Goal: Book appointment/travel/reservation

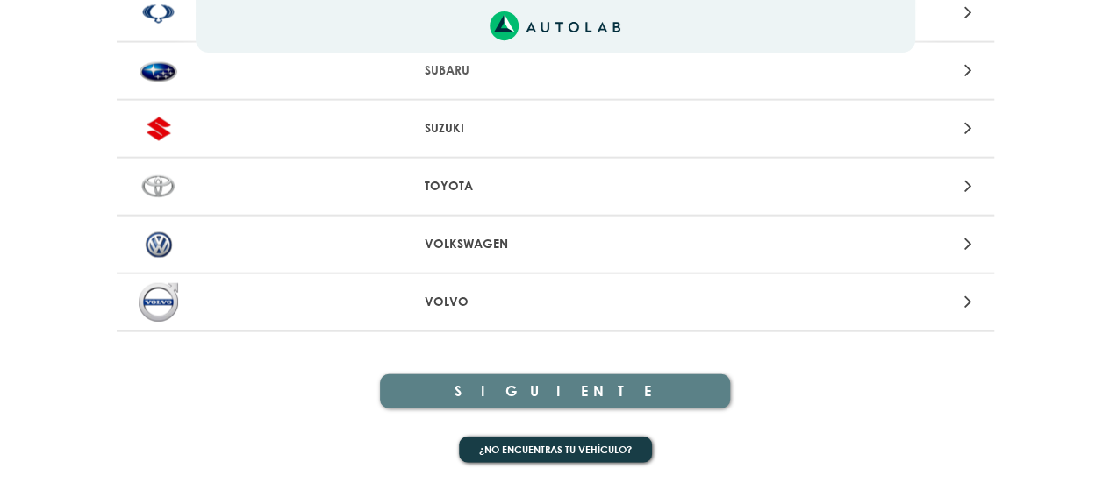
scroll to position [1613, 0]
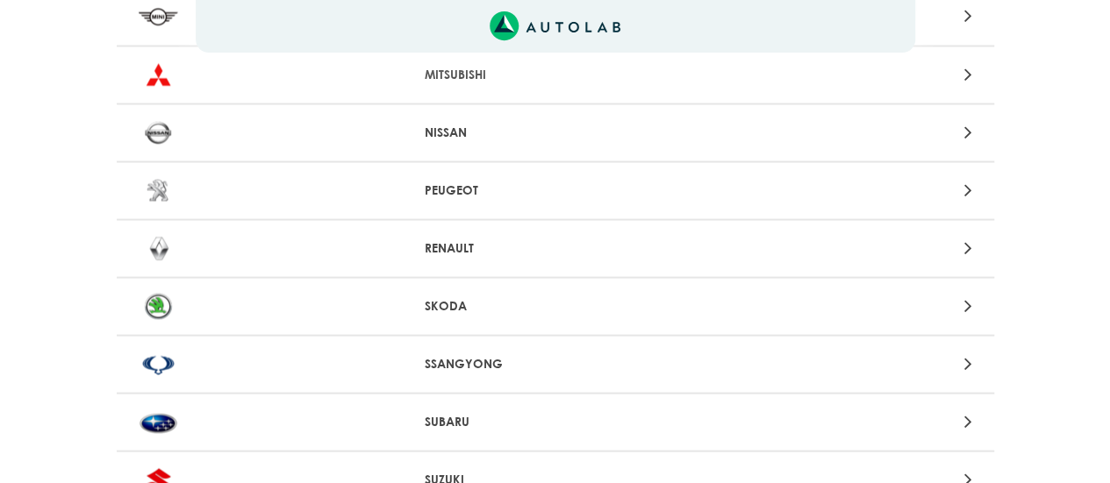
click at [969, 249] on icon at bounding box center [967, 247] width 8 height 23
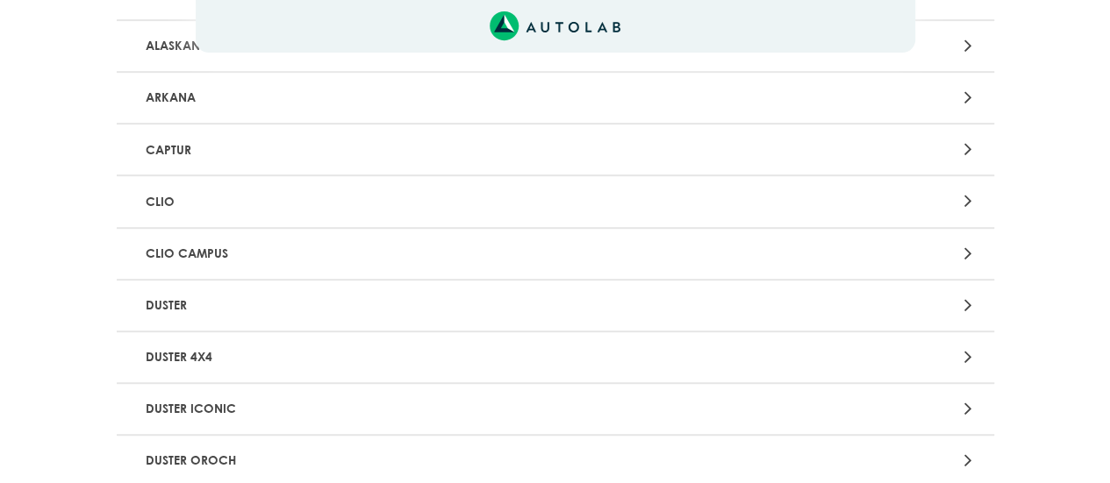
scroll to position [351, 0]
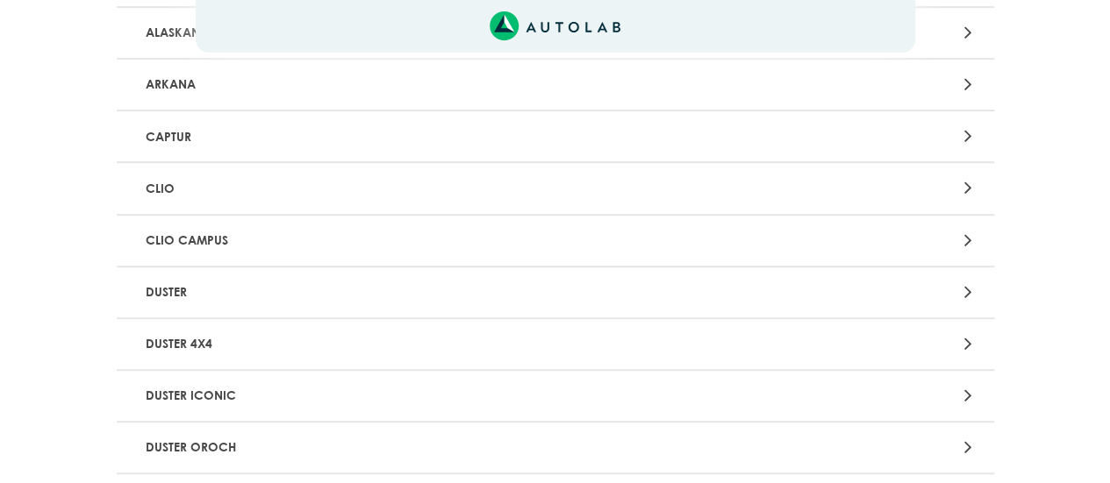
click at [964, 346] on icon at bounding box center [967, 344] width 8 height 23
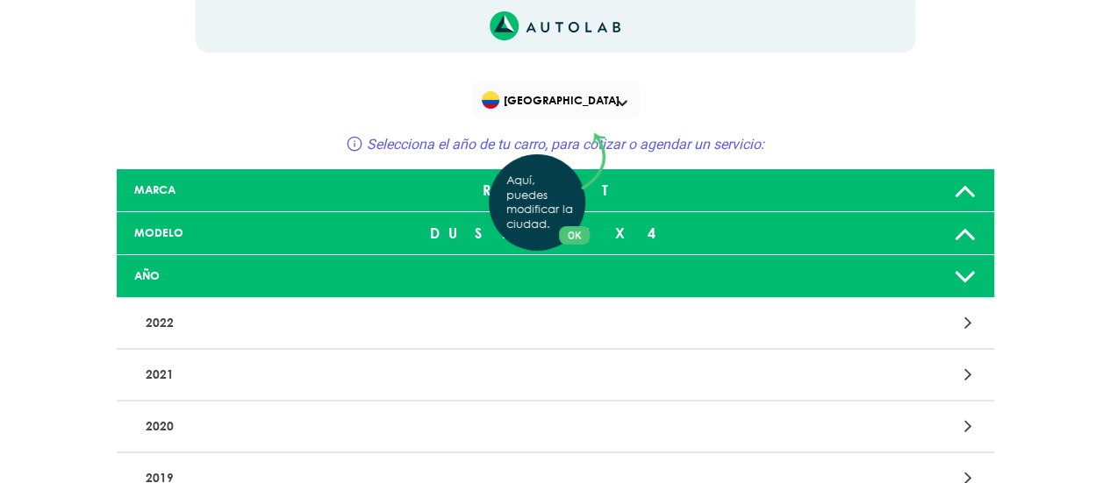
scroll to position [88, 0]
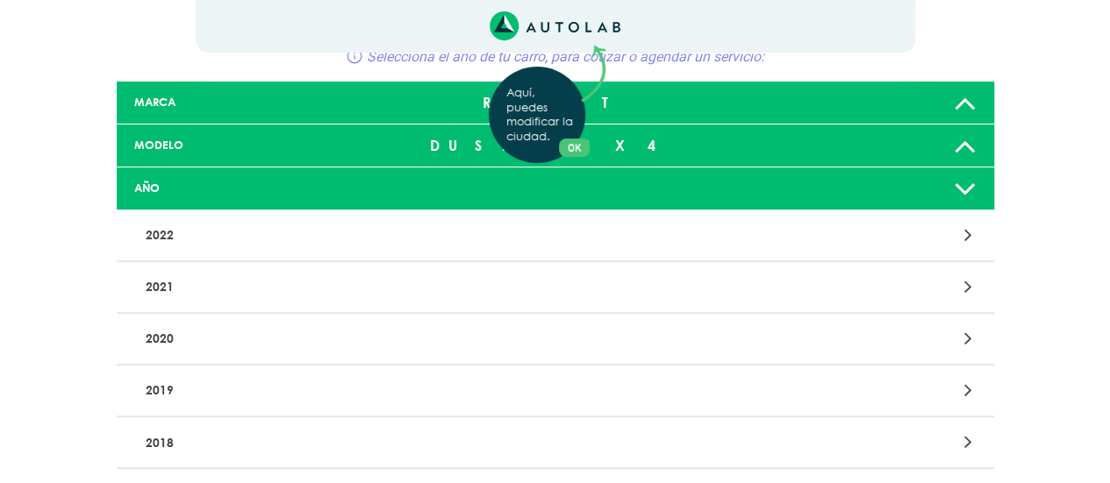
click at [963, 383] on div "Aquí, puedes modificar la ciudad. OK .aex,.bex{fill:none!important;stroke:#50c4…" at bounding box center [555, 153] width 1110 height 483
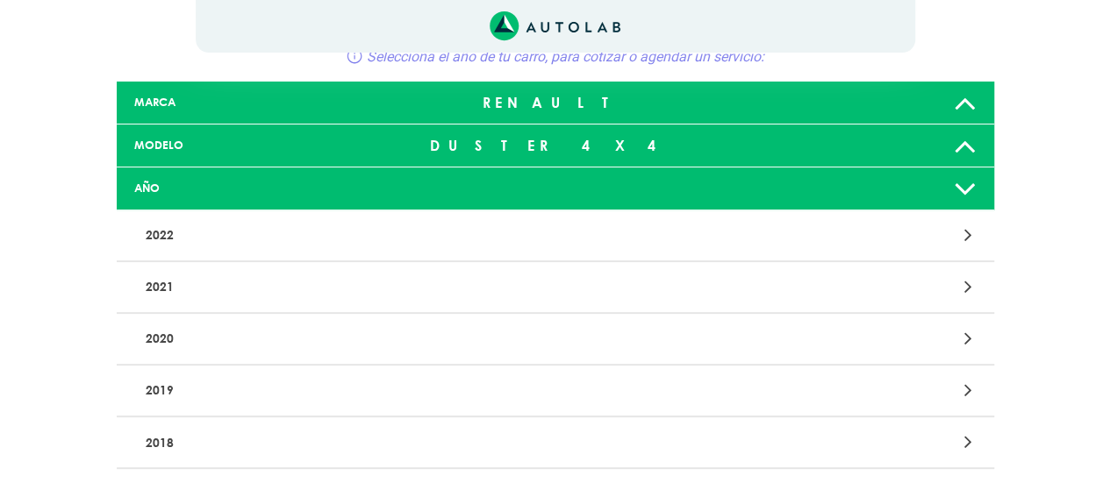
click at [968, 390] on icon at bounding box center [967, 390] width 8 height 23
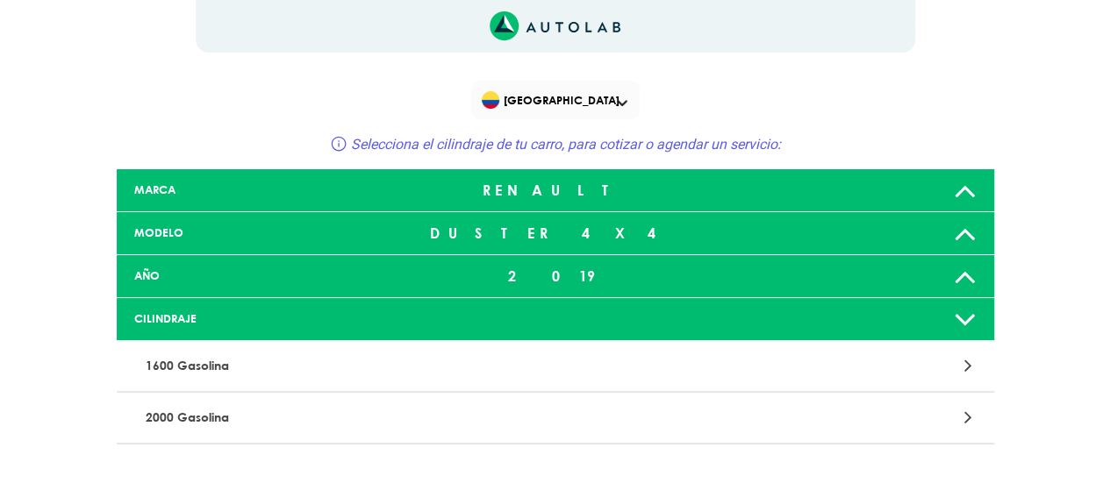
scroll to position [88, 0]
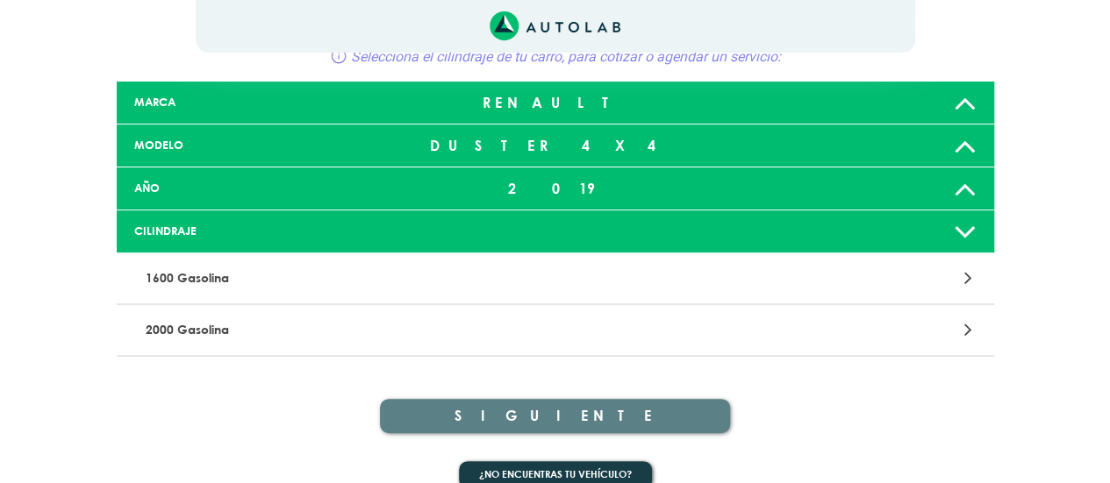
click at [970, 331] on icon at bounding box center [967, 329] width 8 height 23
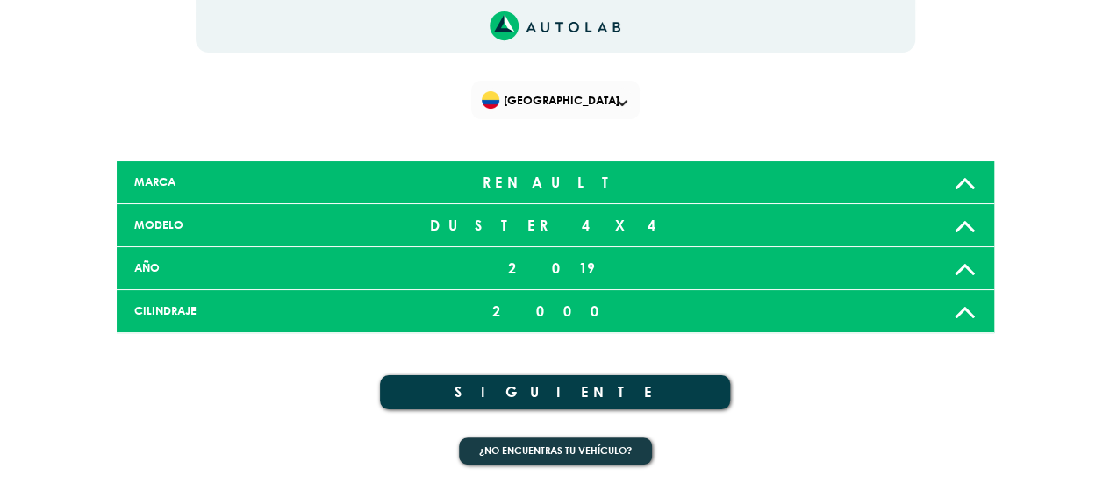
click at [614, 397] on button "SIGUIENTE" at bounding box center [555, 393] width 351 height 34
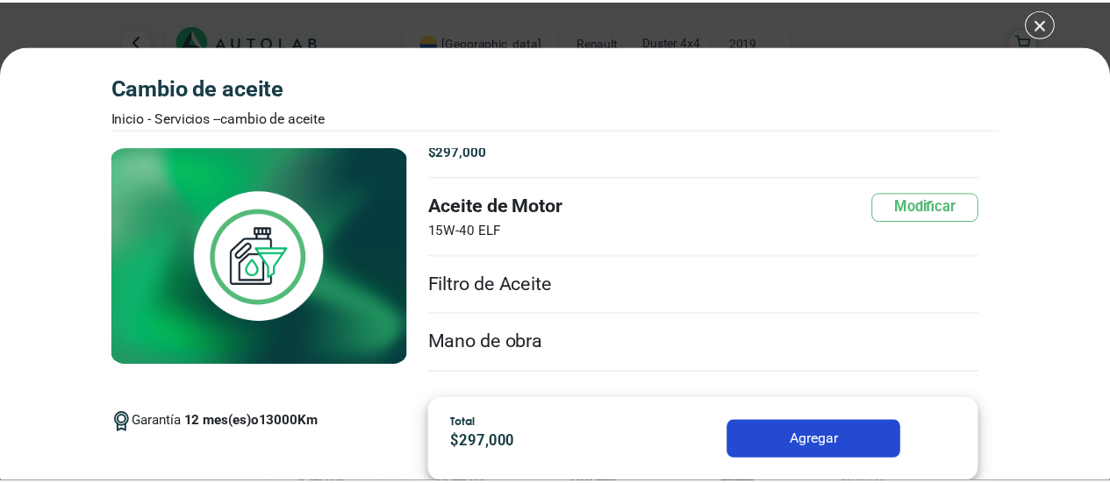
scroll to position [6, 0]
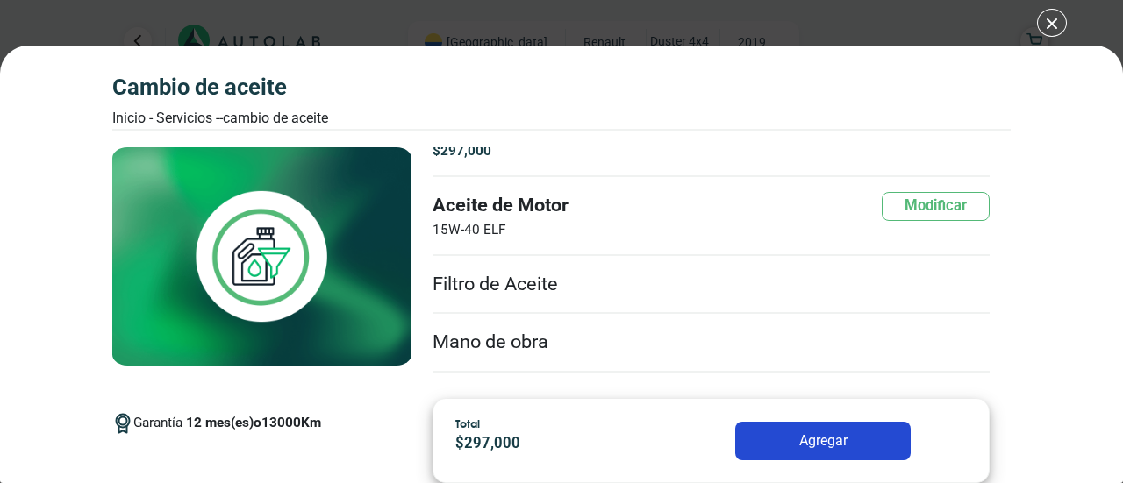
click at [825, 442] on button "Agregar" at bounding box center [822, 441] width 175 height 39
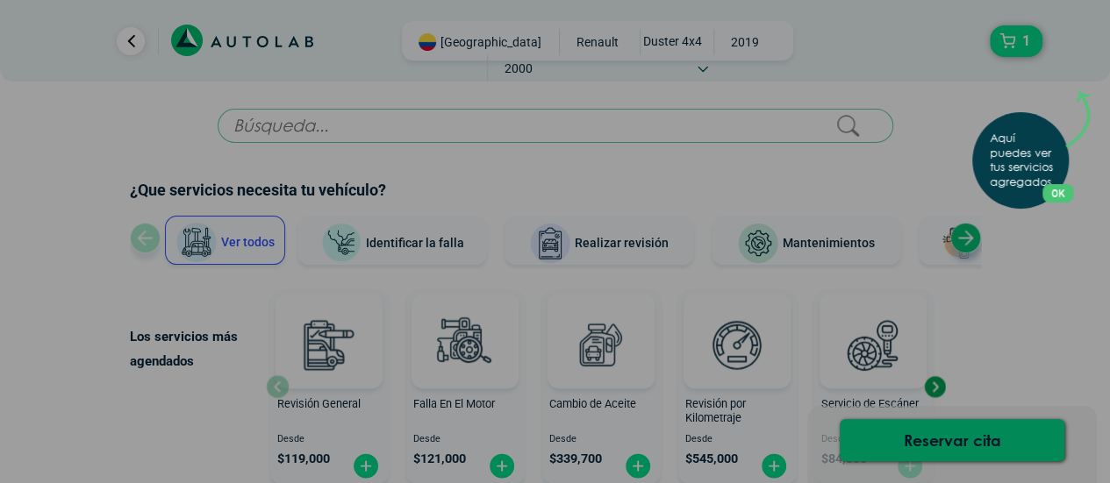
click at [1016, 43] on div "Aquí puedes ver tus servicios agregados. OK .aex,.bex{fill:none!important;strok…" at bounding box center [555, 241] width 1110 height 483
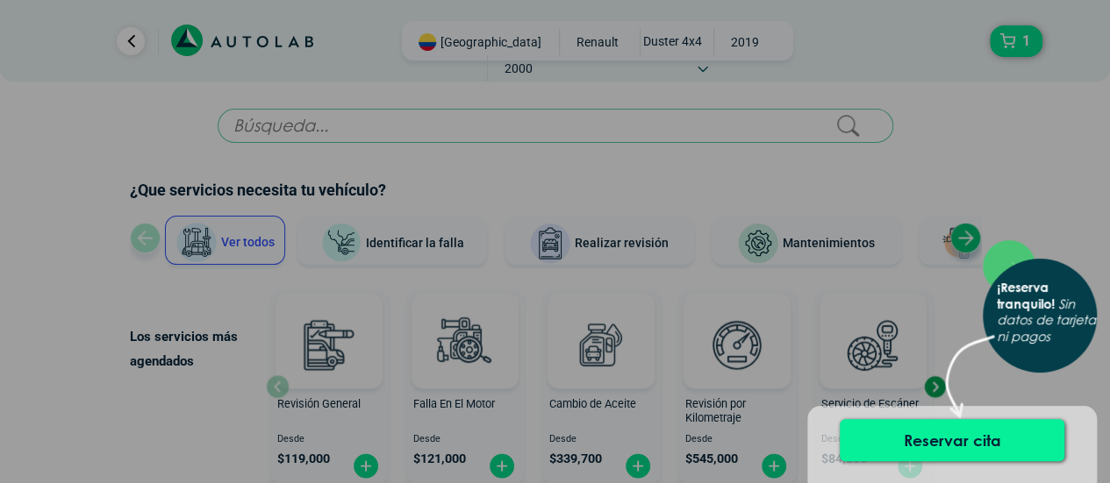
click at [939, 449] on button "Reservar cita" at bounding box center [952, 440] width 225 height 42
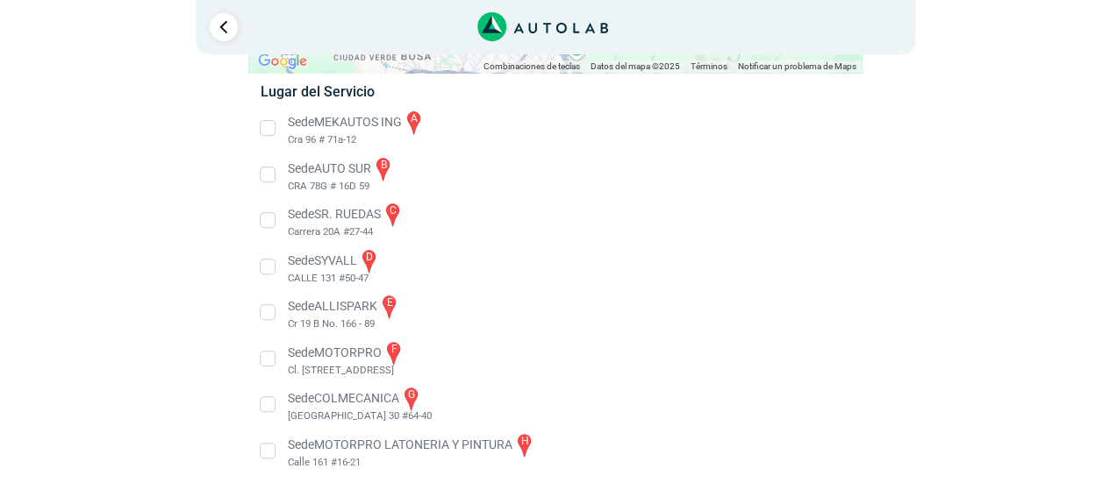
scroll to position [295, 0]
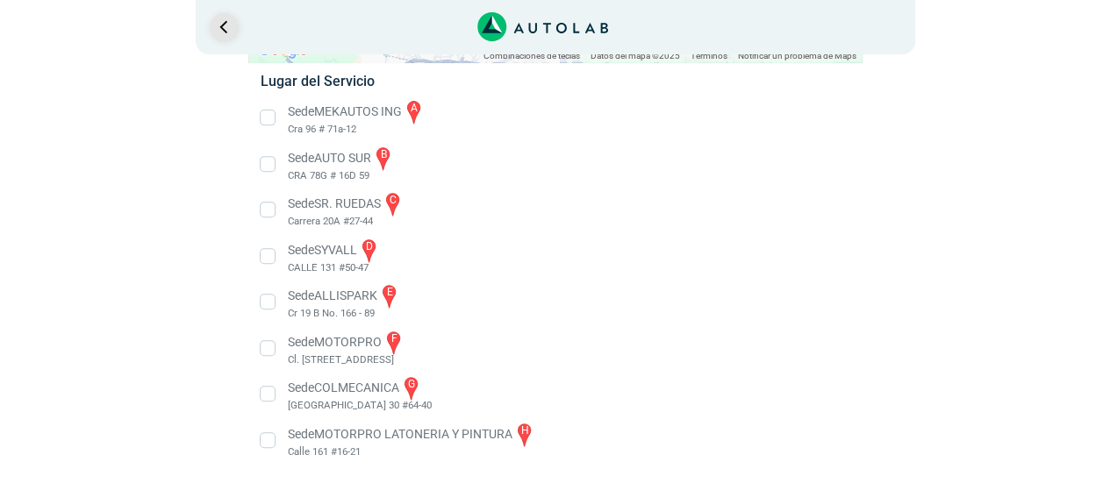
click at [211, 23] on link "Ir al paso anterior" at bounding box center [224, 27] width 28 height 28
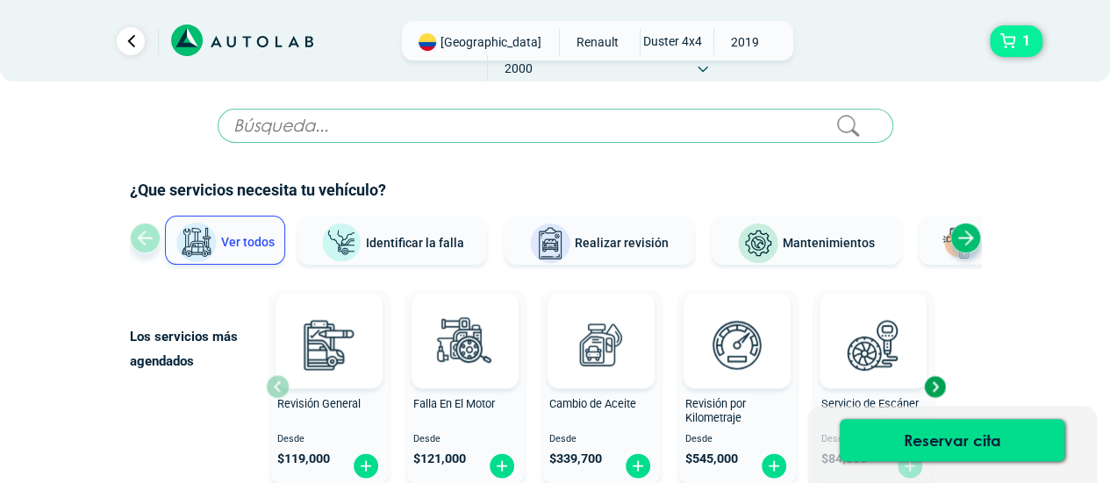
click at [1024, 38] on span "1" at bounding box center [1026, 41] width 17 height 30
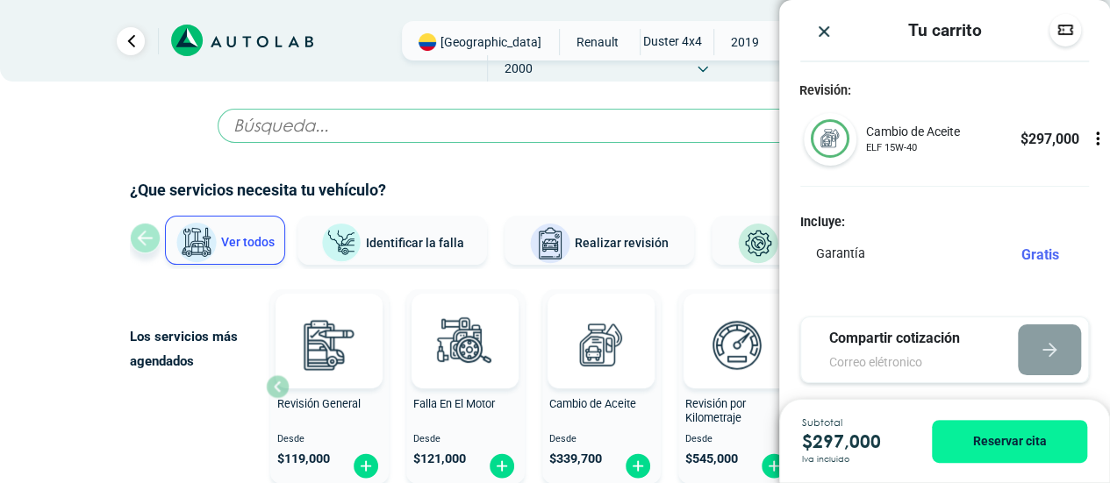
click at [881, 147] on span "ELF 15W-40" at bounding box center [912, 147] width 94 height 15
click at [1097, 143] on icon at bounding box center [1098, 144] width 2 height 2
click at [994, 141] on div "Cambio de Aceite ELF 15W-40 $ 297,000" at bounding box center [971, 138] width 213 height 33
click at [818, 139] on img at bounding box center [830, 138] width 39 height 39
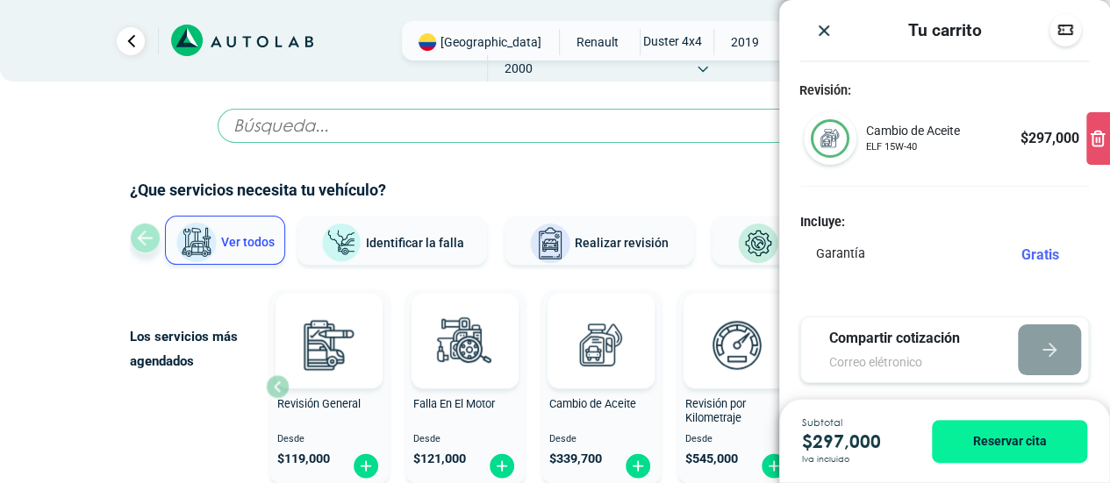
click at [847, 140] on img at bounding box center [830, 138] width 39 height 39
click at [899, 136] on p "Cambio de Aceite" at bounding box center [912, 131] width 94 height 18
click at [964, 141] on div "Cambio de Aceite ELF 15W-40 $ 297,000" at bounding box center [971, 138] width 213 height 33
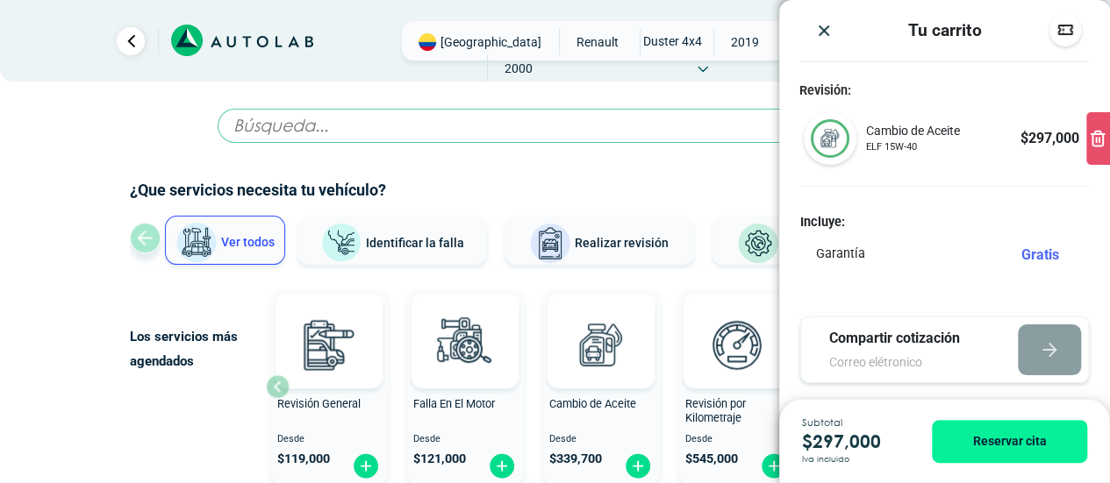
drag, startPoint x: 837, startPoint y: 38, endPoint x: 828, endPoint y: 34, distance: 9.4
click at [834, 37] on div at bounding box center [824, 30] width 48 height 18
click at [823, 22] on img "Close" at bounding box center [824, 31] width 18 height 18
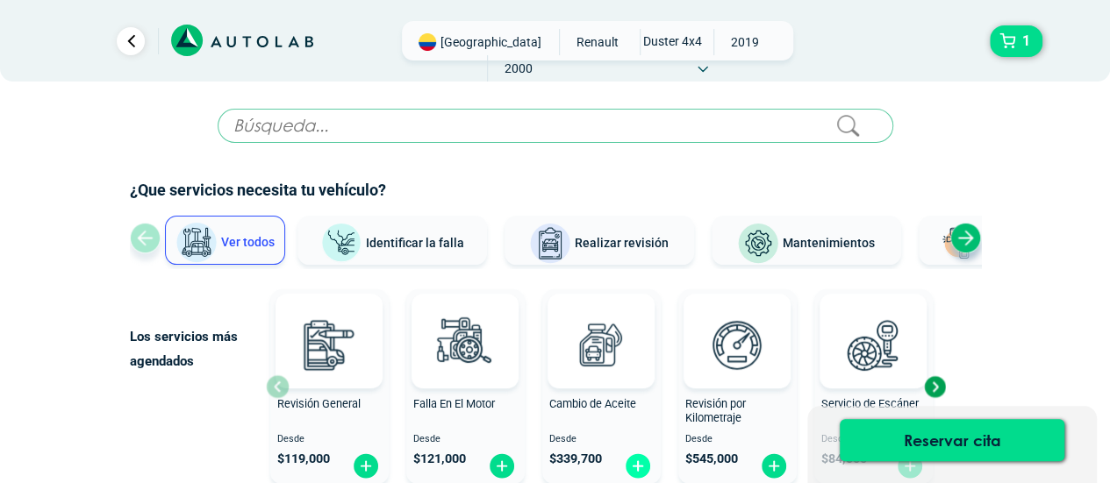
click at [639, 461] on img at bounding box center [638, 466] width 28 height 27
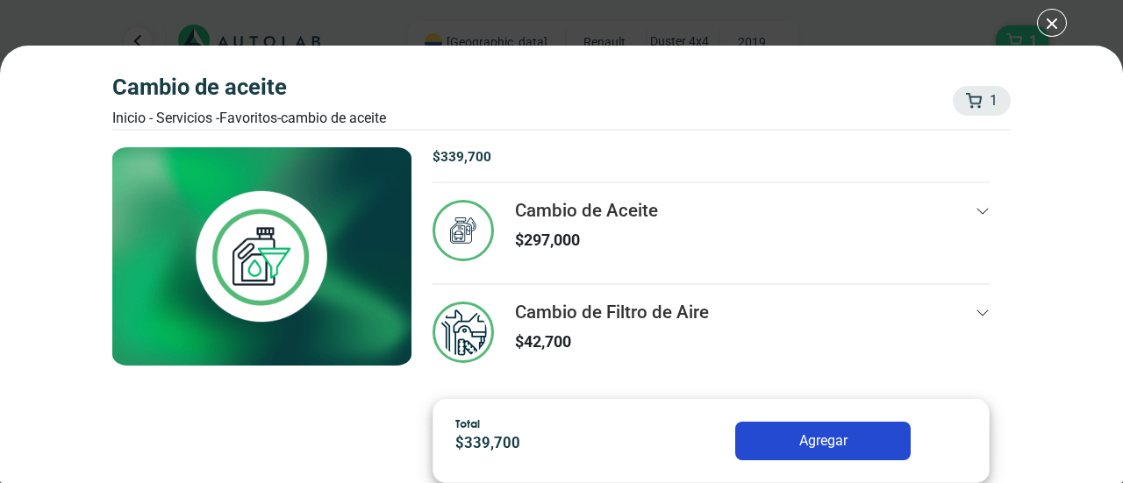
click at [827, 448] on button "Agregar" at bounding box center [822, 441] width 175 height 39
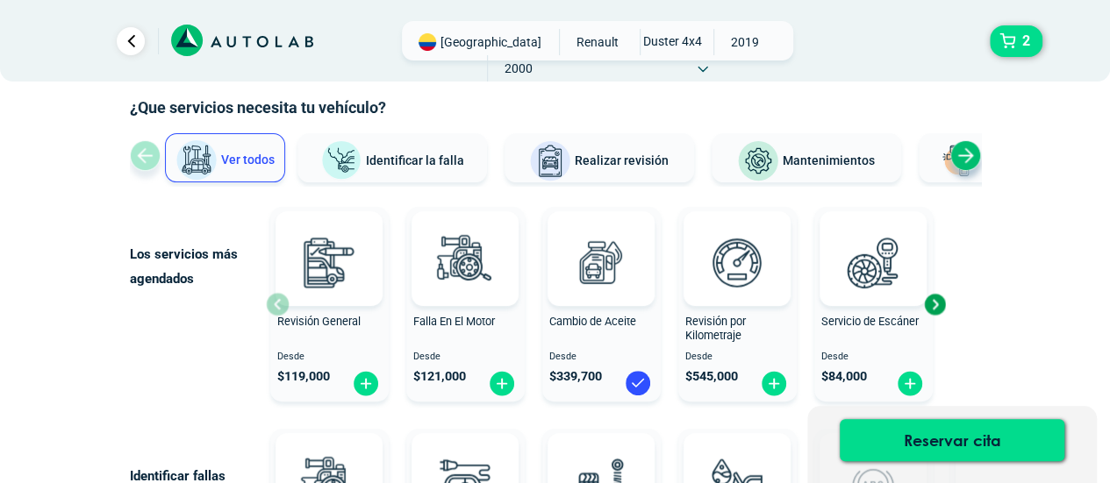
scroll to position [175, 0]
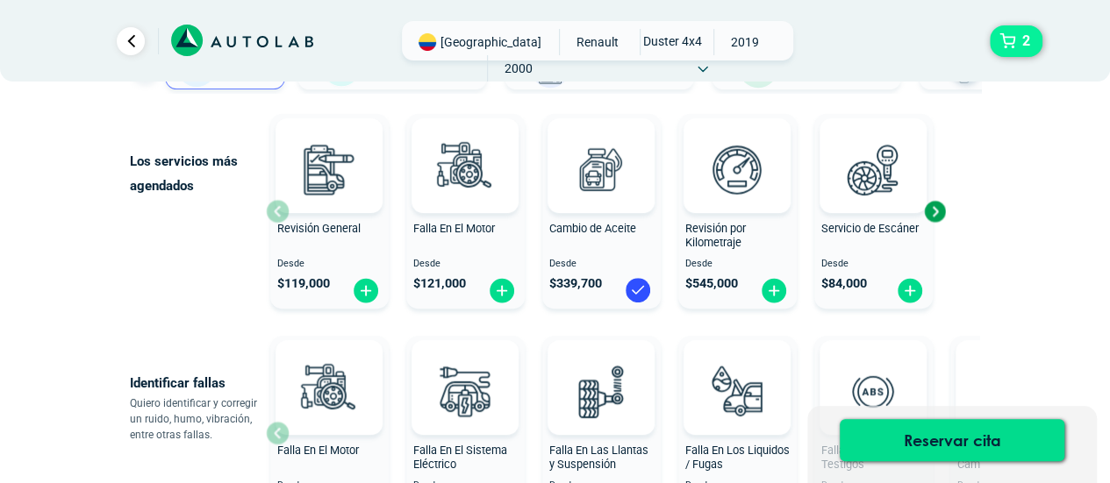
click at [1016, 54] on button "2" at bounding box center [1016, 41] width 53 height 32
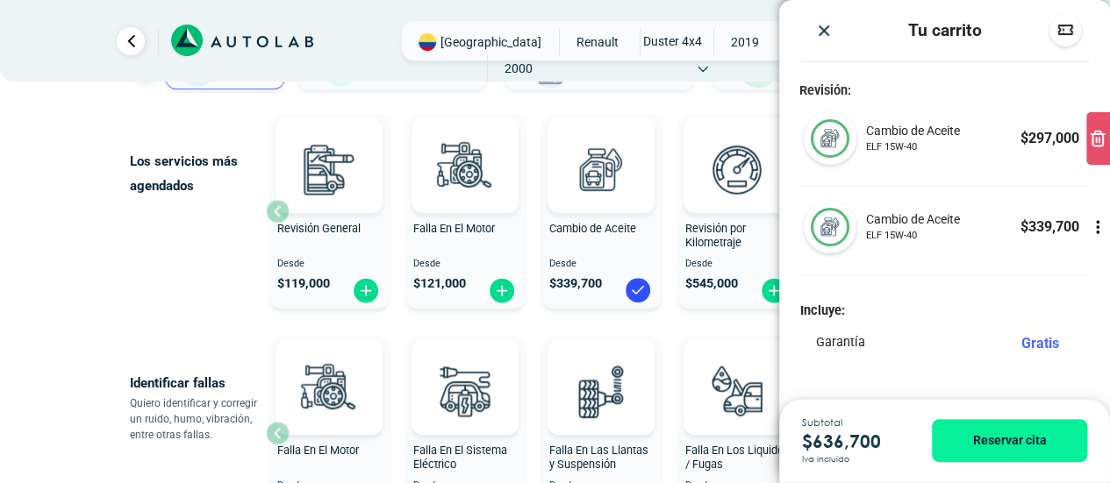
click at [824, 22] on img "Close" at bounding box center [824, 31] width 18 height 18
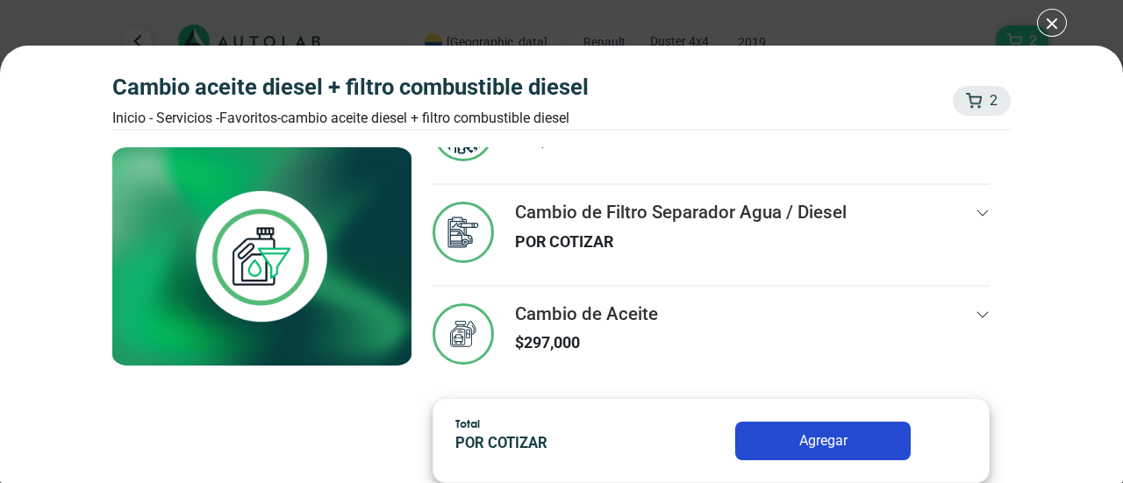
scroll to position [102, 0]
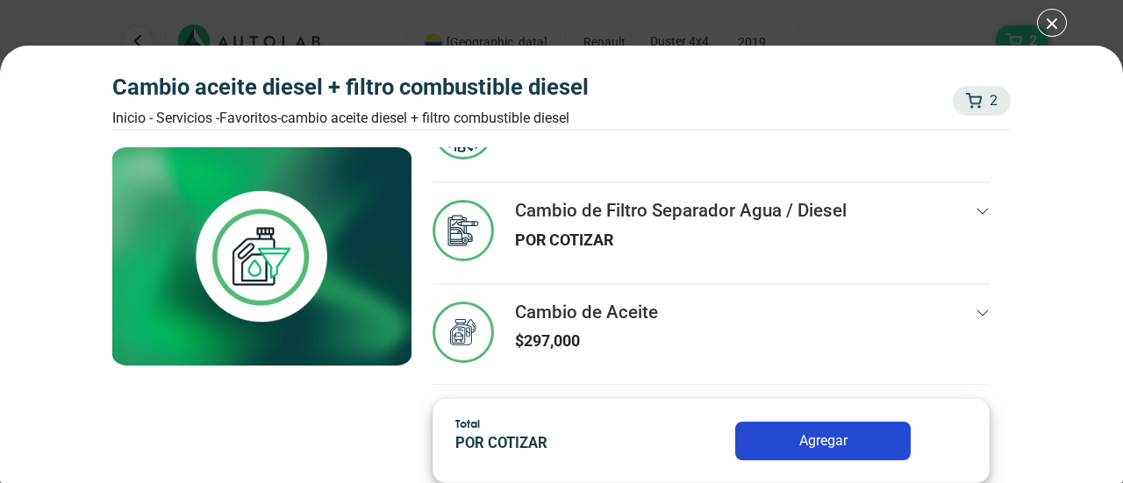
click at [976, 310] on icon at bounding box center [983, 313] width 14 height 14
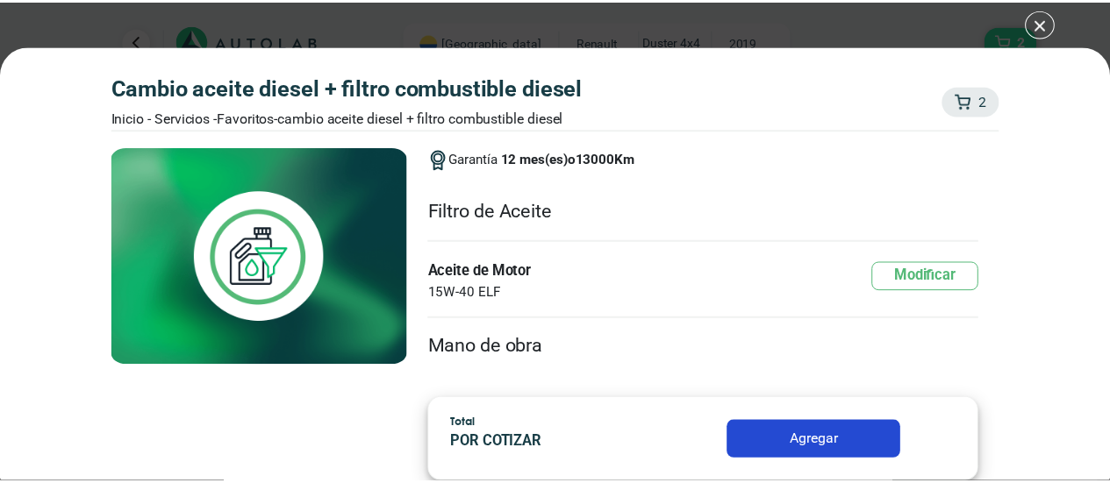
scroll to position [88, 0]
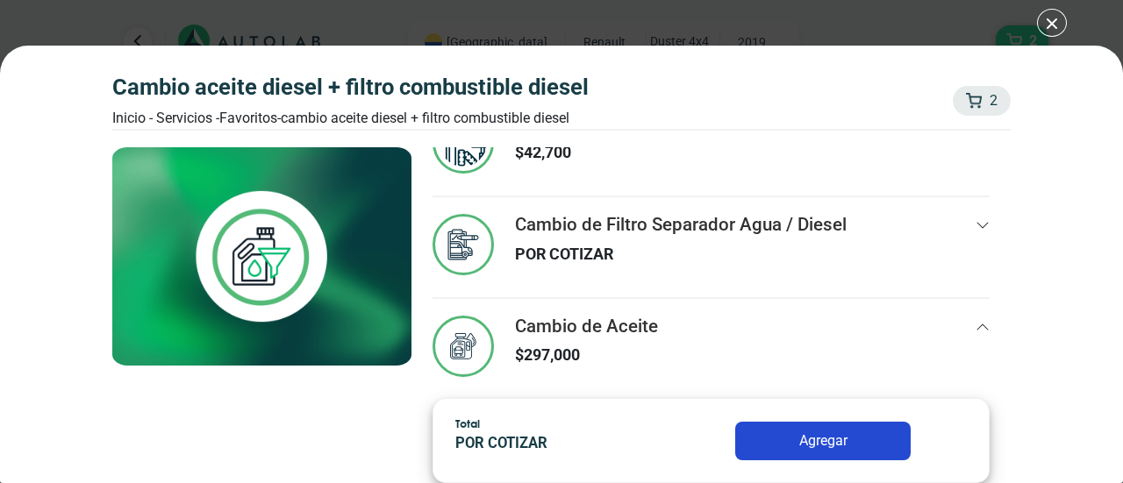
click at [846, 442] on button "Agregar" at bounding box center [822, 441] width 175 height 39
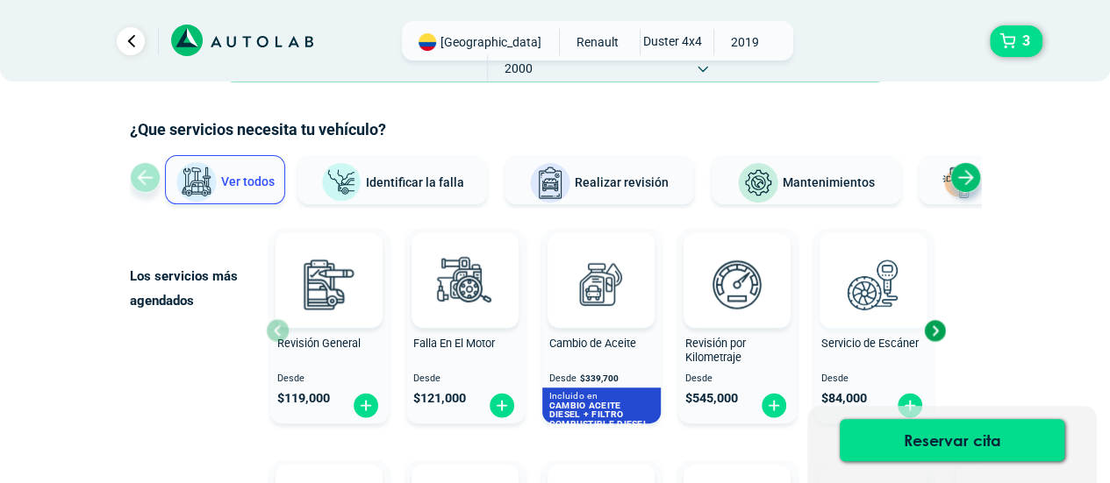
scroll to position [88, 0]
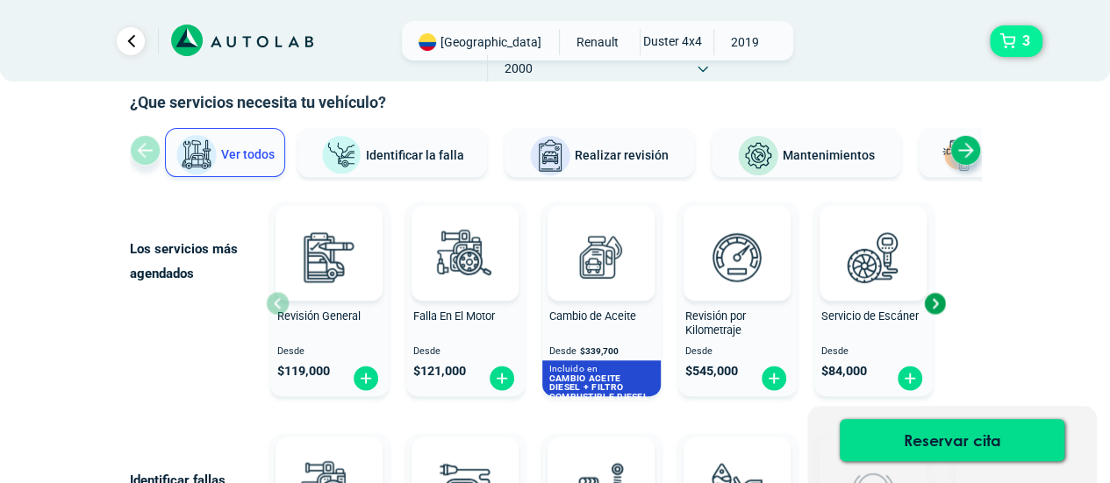
click at [1007, 38] on button "3" at bounding box center [1016, 41] width 53 height 32
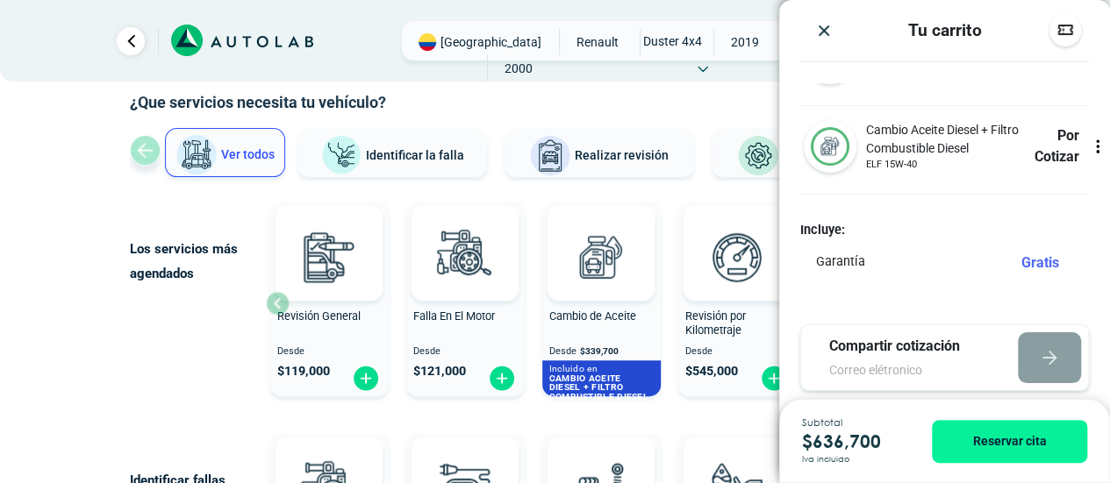
scroll to position [175, 0]
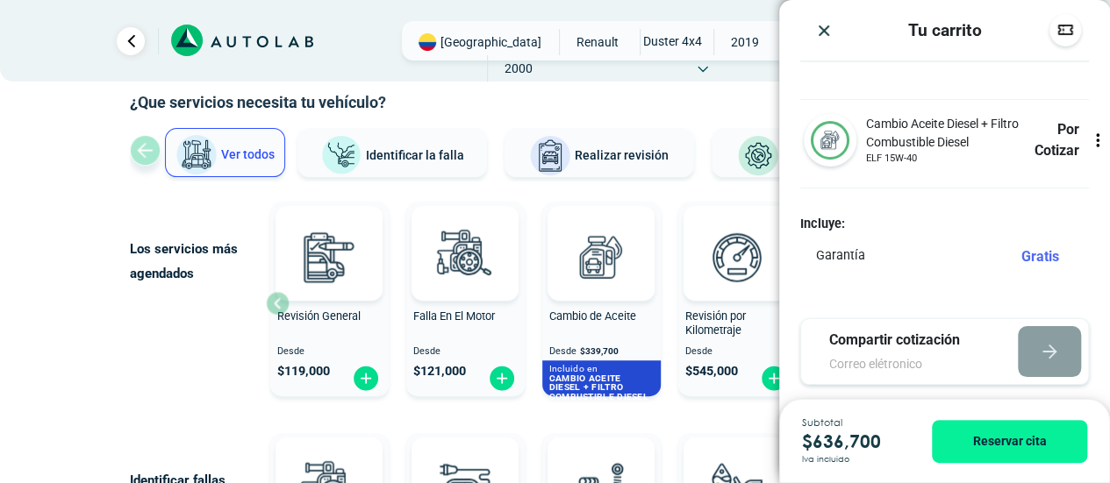
click at [828, 34] on img "Close" at bounding box center [824, 31] width 18 height 18
